Goal: Information Seeking & Learning: Understand process/instructions

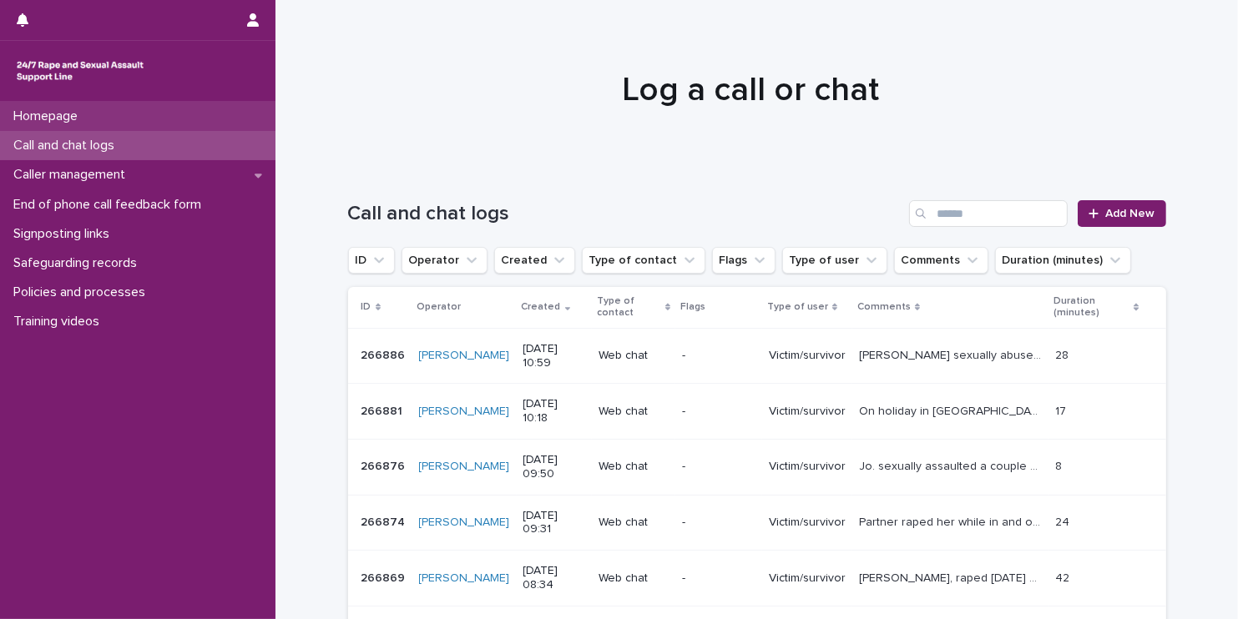
click at [98, 122] on div "Homepage" at bounding box center [137, 116] width 275 height 29
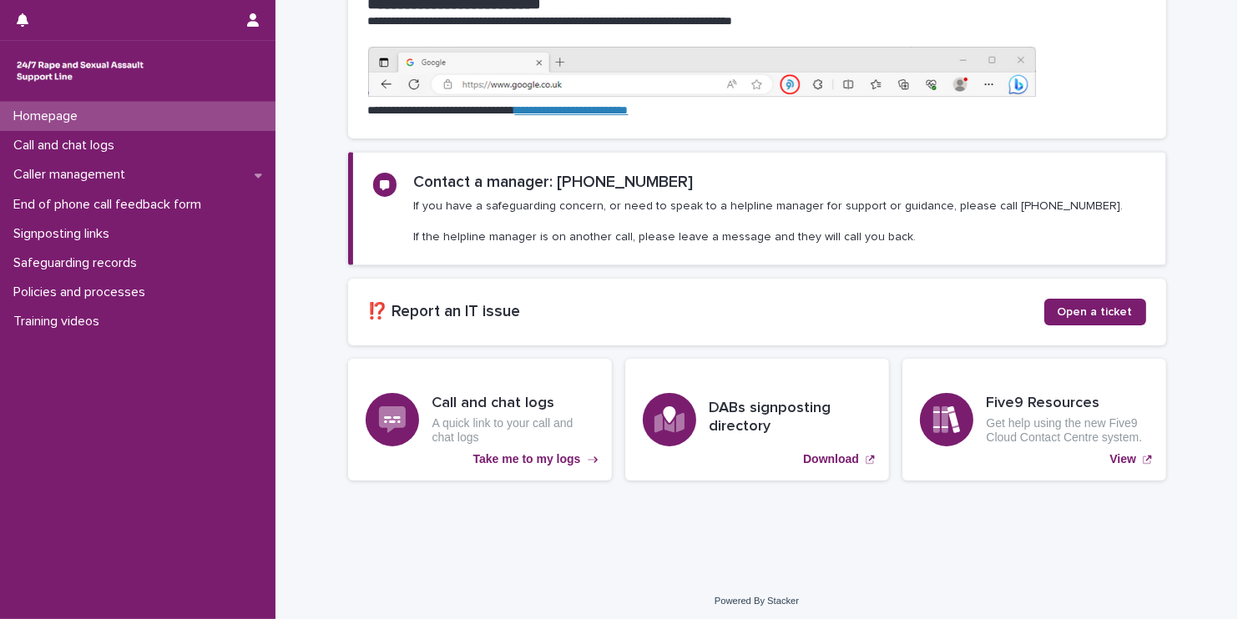
scroll to position [214, 0]
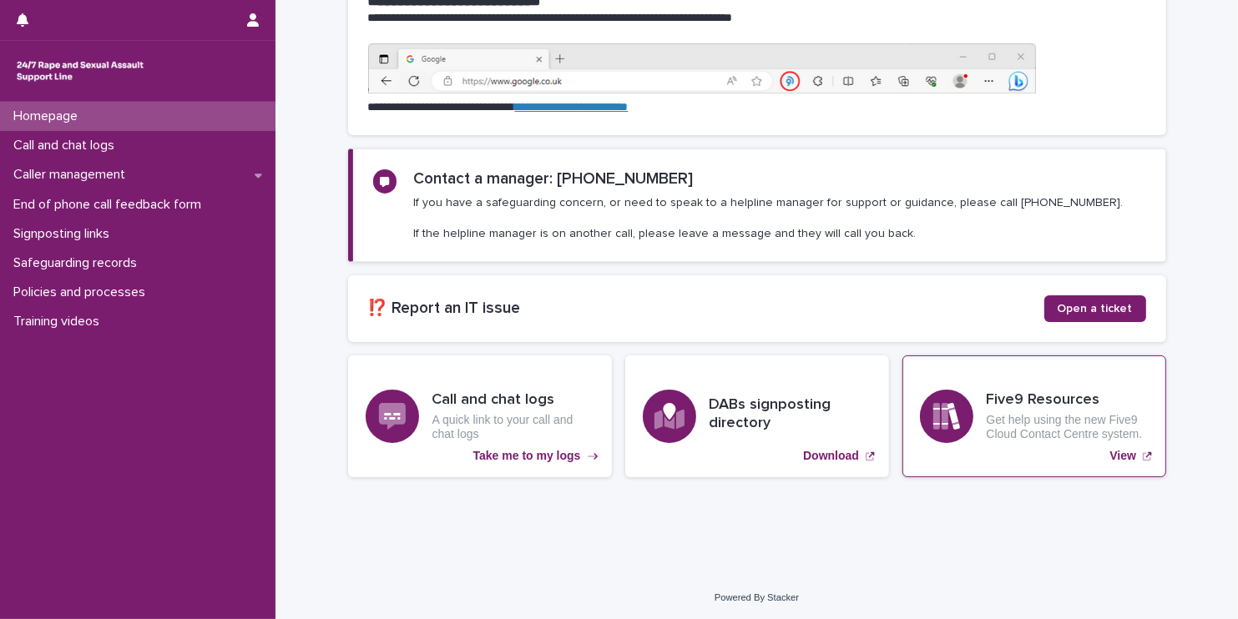
click at [1121, 452] on p "View" at bounding box center [1122, 456] width 27 height 14
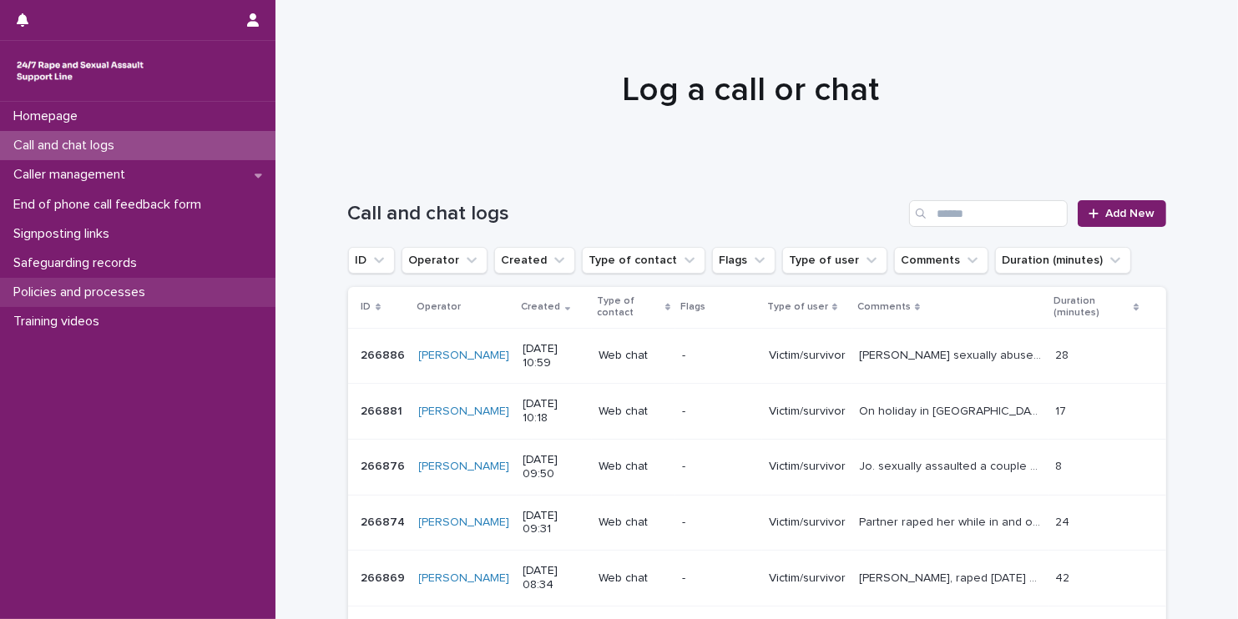
click at [85, 295] on p "Policies and processes" at bounding box center [83, 293] width 152 height 16
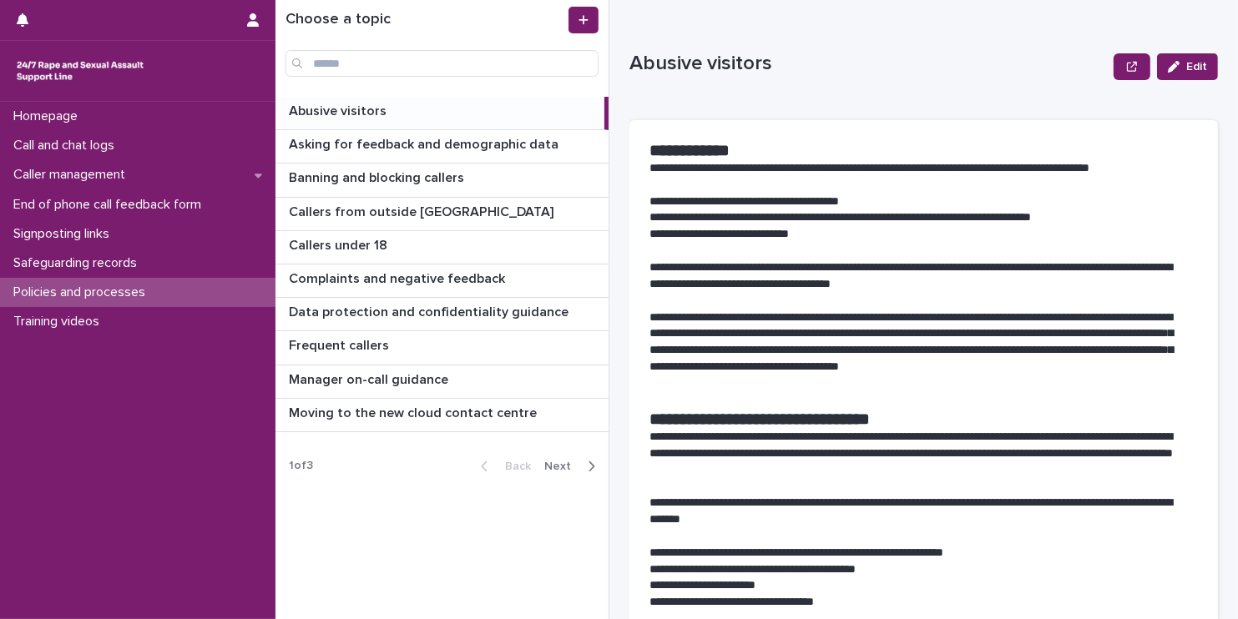
click at [589, 463] on icon "button" at bounding box center [592, 466] width 8 height 15
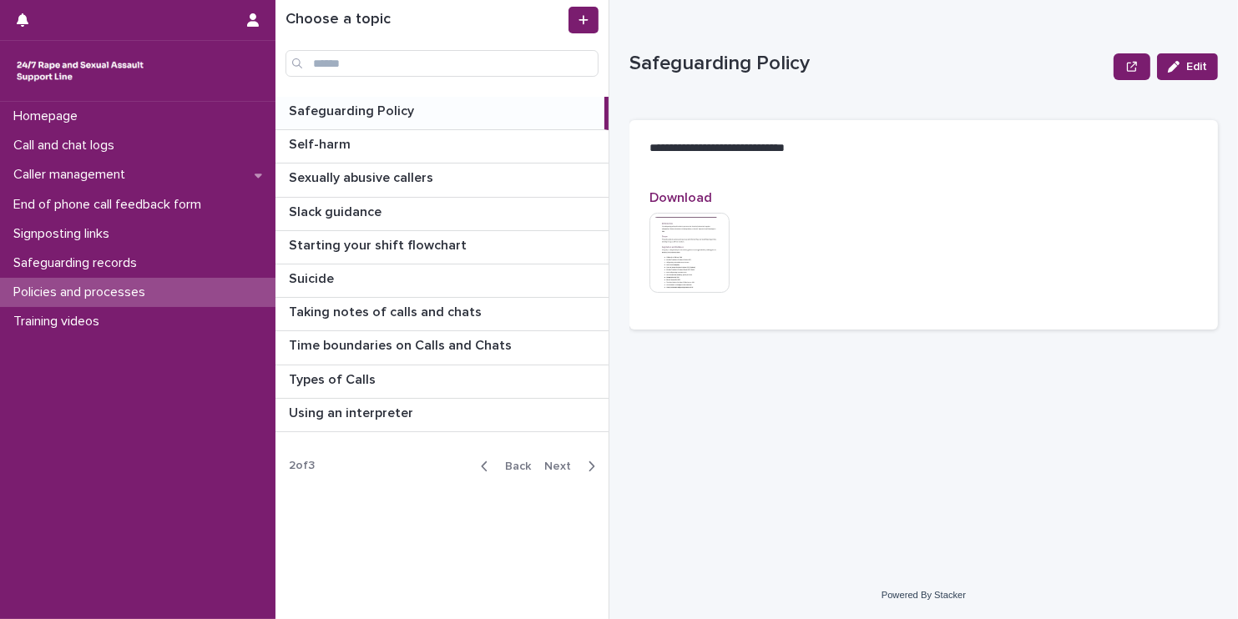
click at [589, 463] on icon "button" at bounding box center [592, 466] width 8 height 15
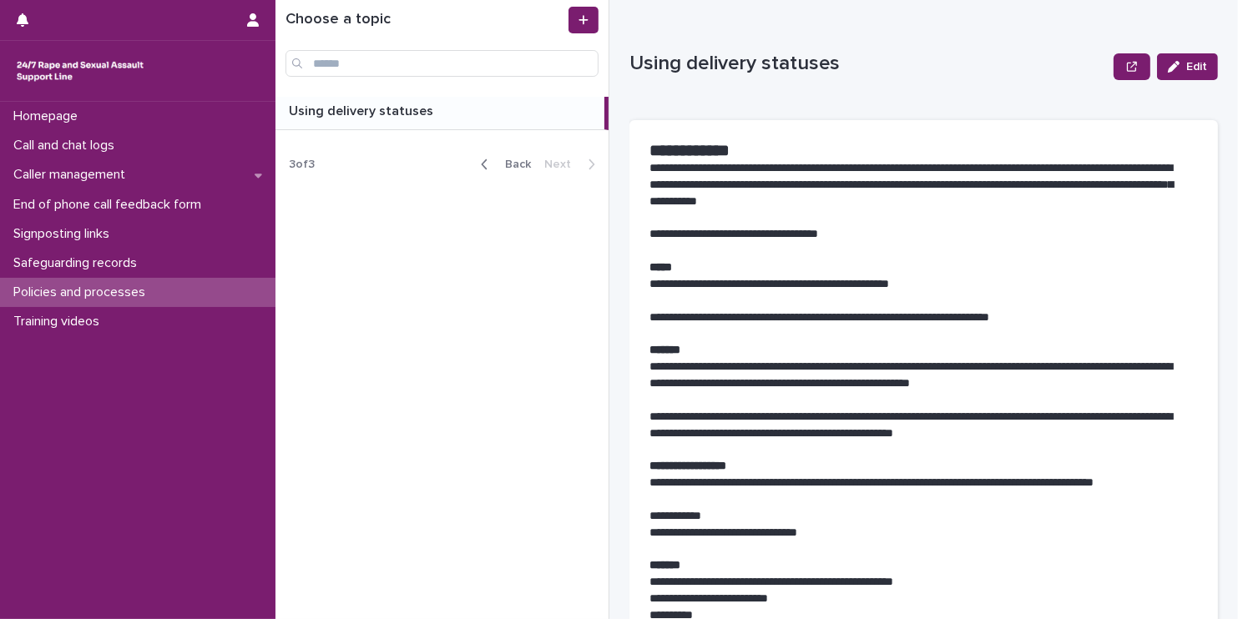
click at [483, 164] on icon "button" at bounding box center [485, 164] width 8 height 15
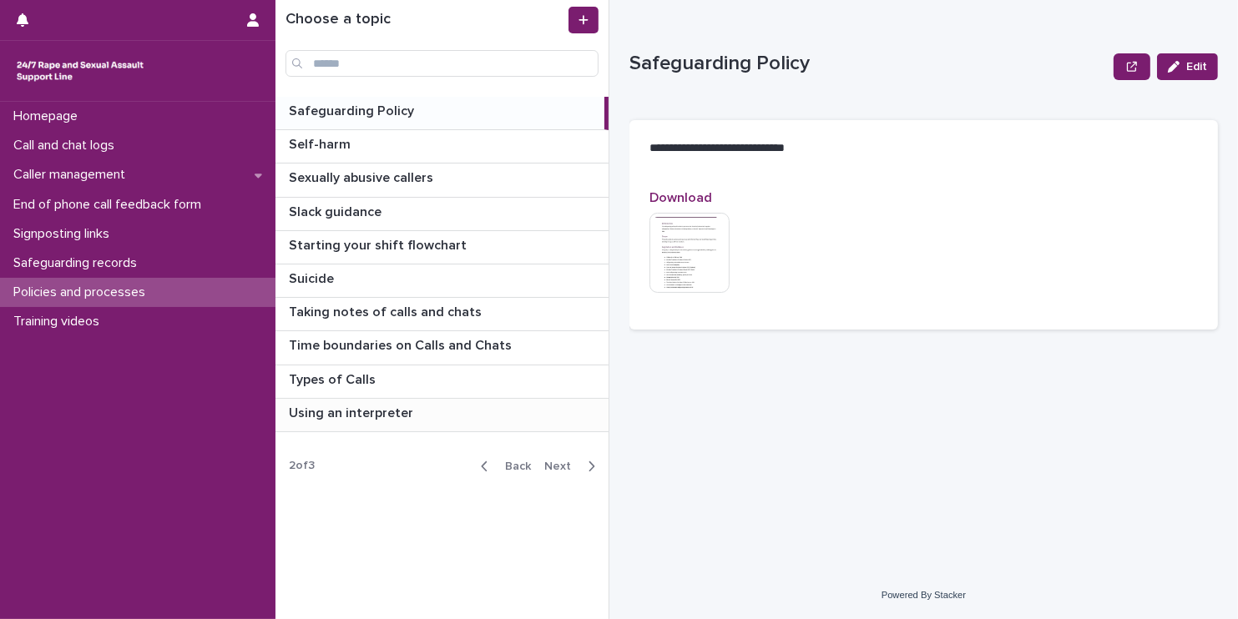
click at [342, 411] on p "Using an interpreter" at bounding box center [353, 411] width 128 height 19
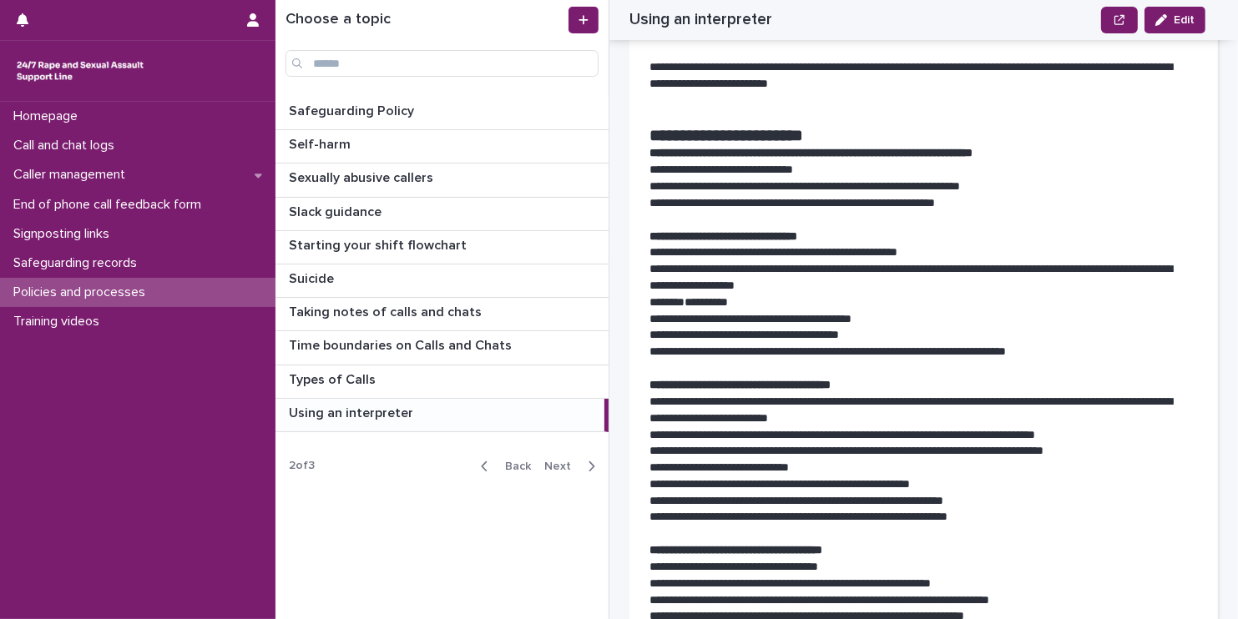
scroll to position [228, 0]
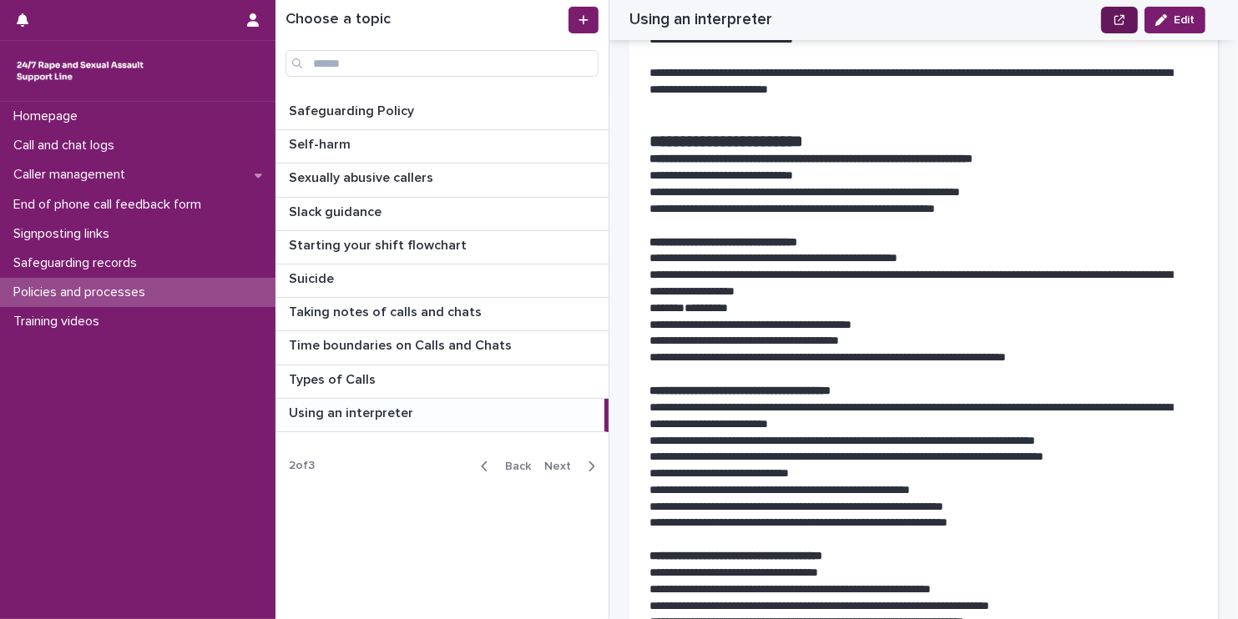
click at [1119, 18] on icon "button" at bounding box center [1119, 20] width 10 height 12
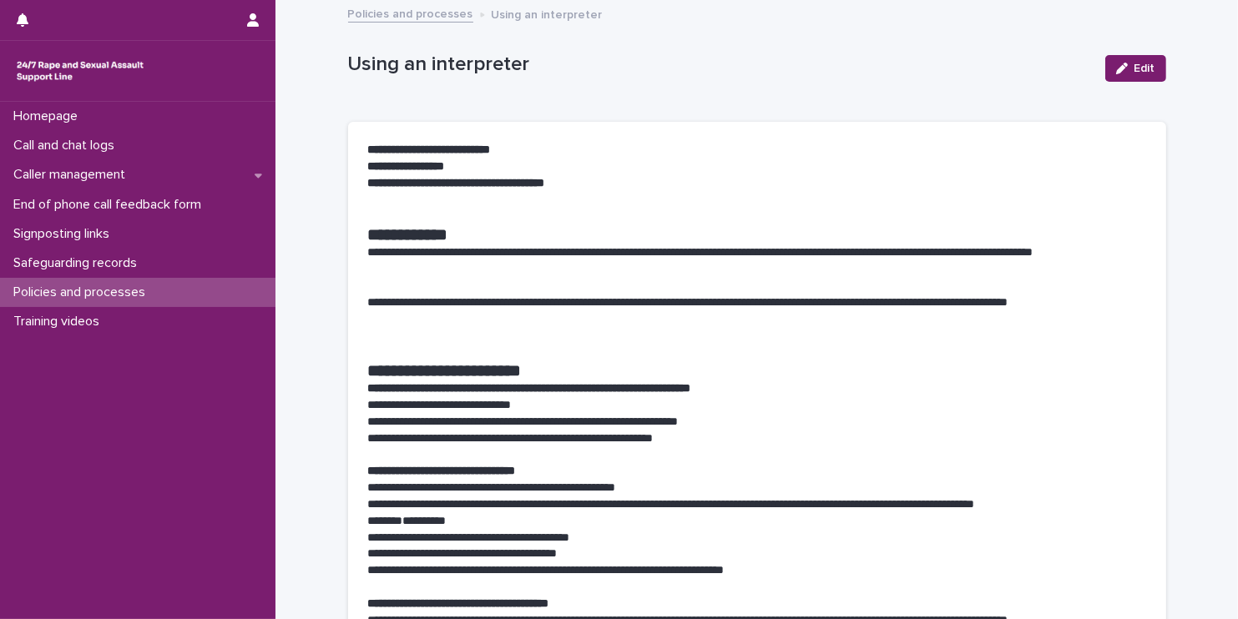
click at [1119, 18] on div "Policies and processes Using an interpreter" at bounding box center [757, 14] width 835 height 23
click at [41, 115] on p "Homepage" at bounding box center [49, 117] width 84 height 16
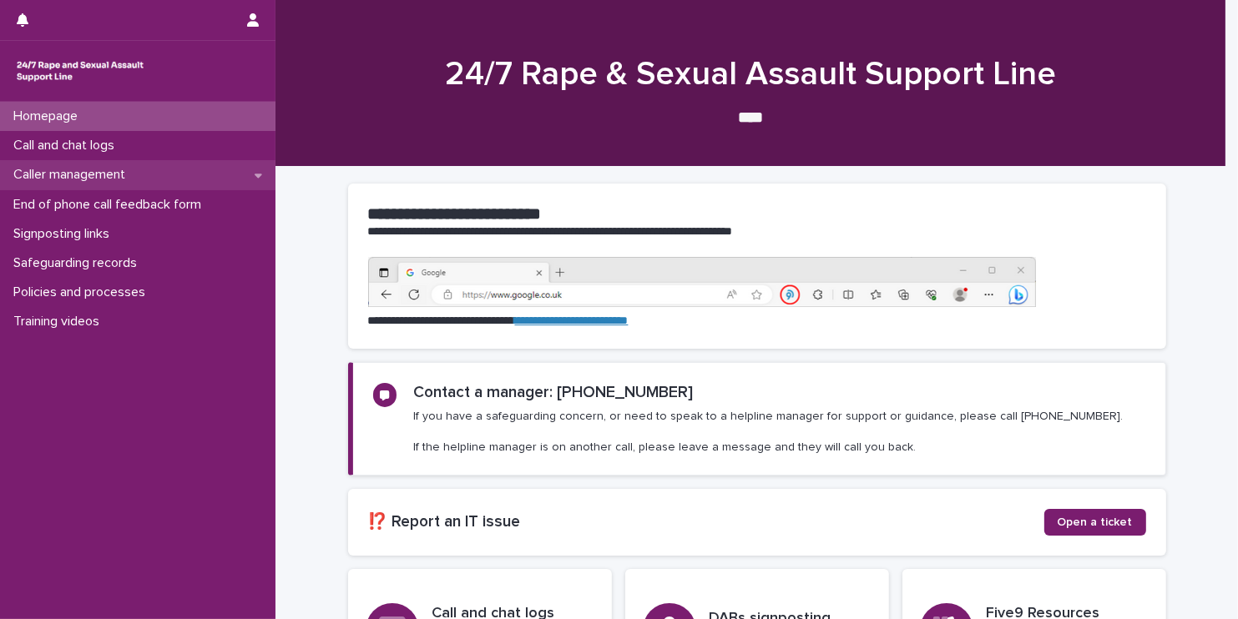
click at [68, 174] on p "Caller management" at bounding box center [73, 175] width 132 height 16
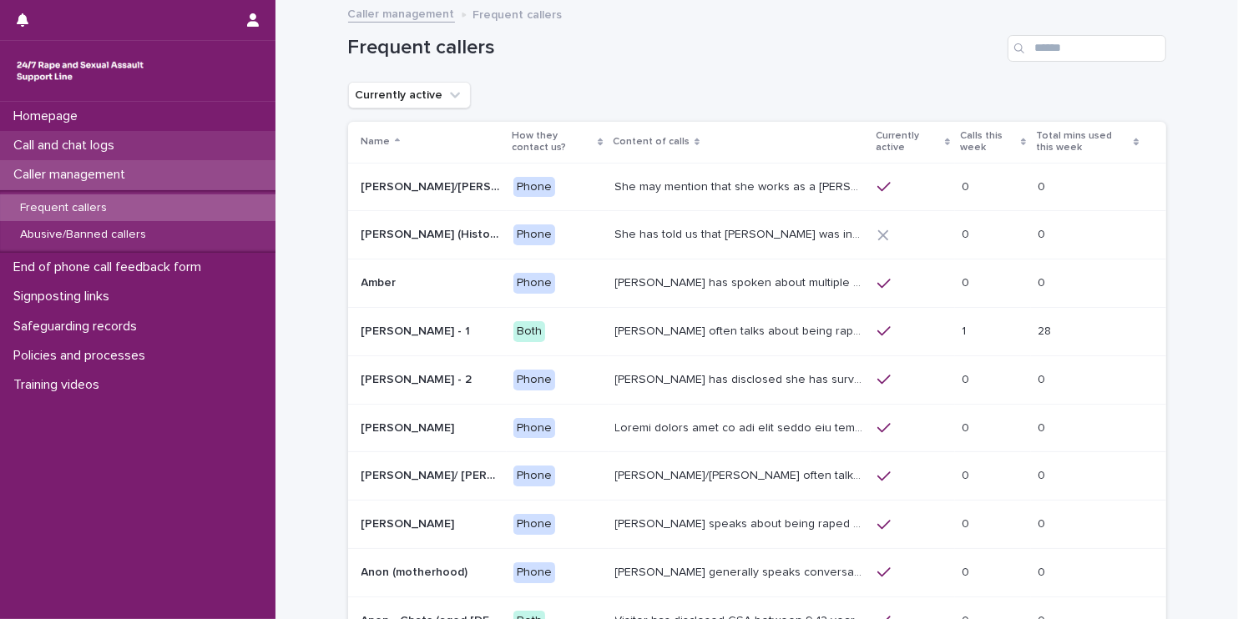
click at [62, 142] on p "Call and chat logs" at bounding box center [67, 146] width 121 height 16
